Goal: Check status: Check status

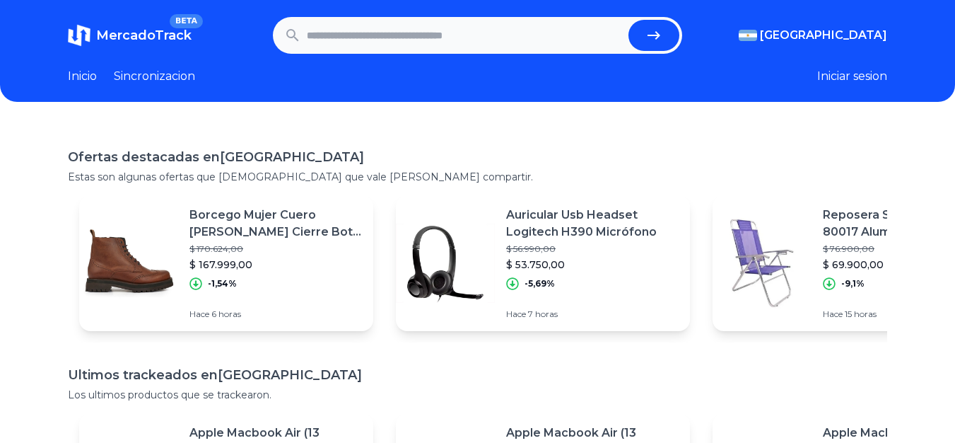
click at [371, 41] on input "text" at bounding box center [465, 35] width 317 height 31
paste input "**********"
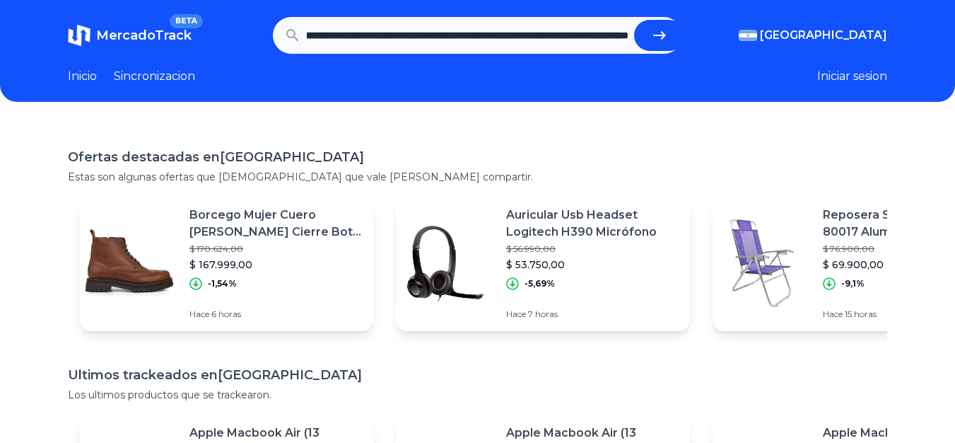
click at [651, 42] on button "submit" at bounding box center [659, 35] width 51 height 31
type input "**********"
